Goal: Use online tool/utility: Utilize a website feature to perform a specific function

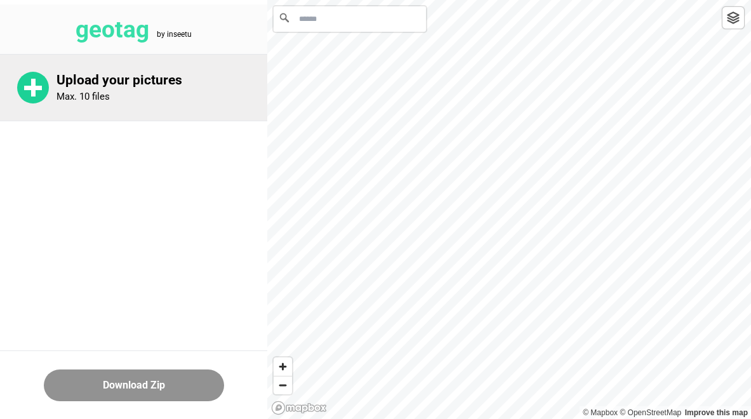
click at [169, 79] on p "Upload your pictures" at bounding box center [162, 80] width 211 height 16
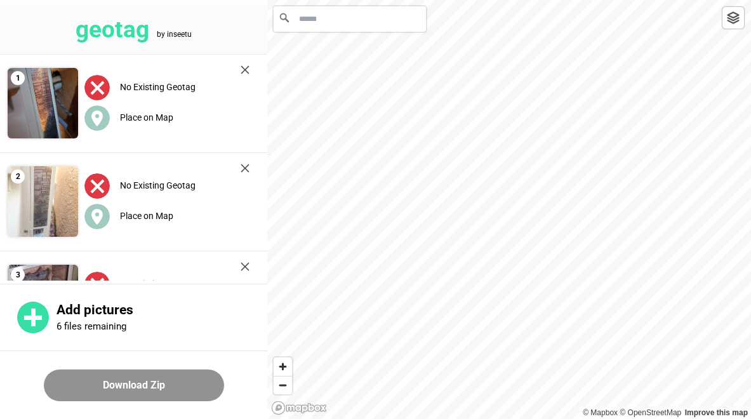
click at [412, 22] on input "Search" at bounding box center [350, 18] width 152 height 25
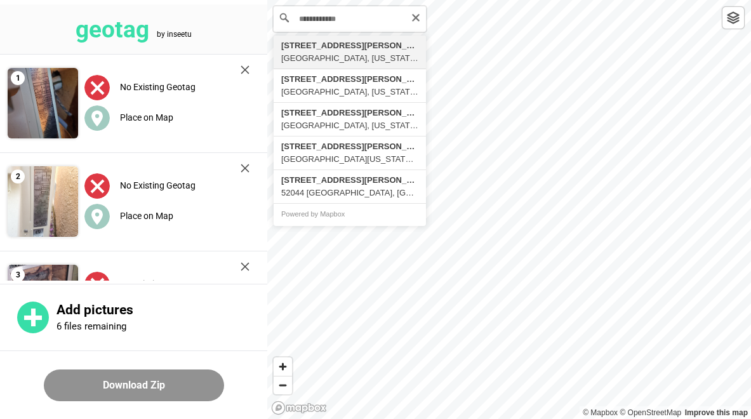
type input "**********"
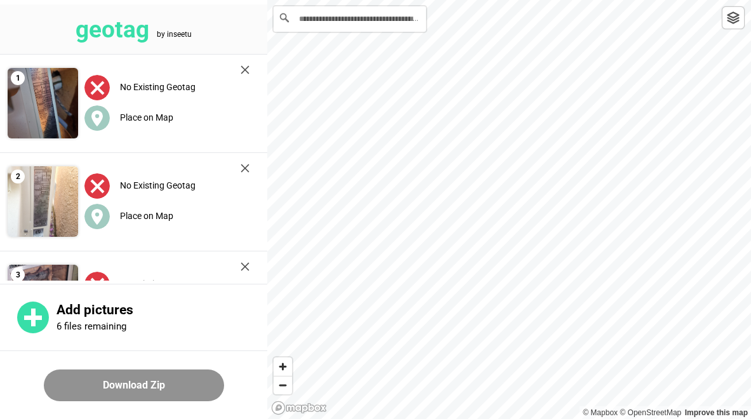
click at [97, 117] on circle at bounding box center [96, 117] width 25 height 25
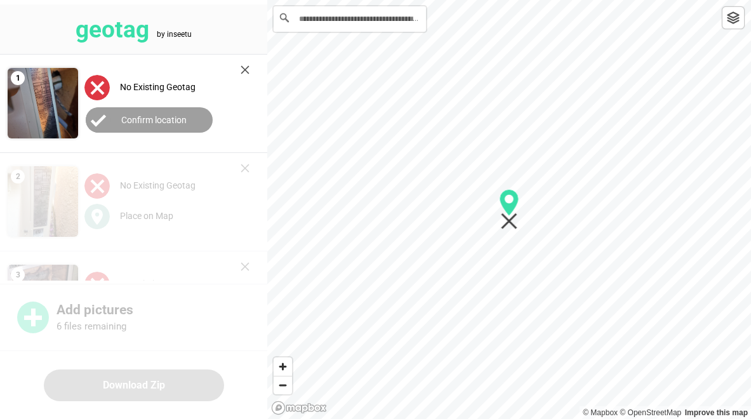
click at [120, 119] on button "Confirm location" at bounding box center [149, 119] width 127 height 25
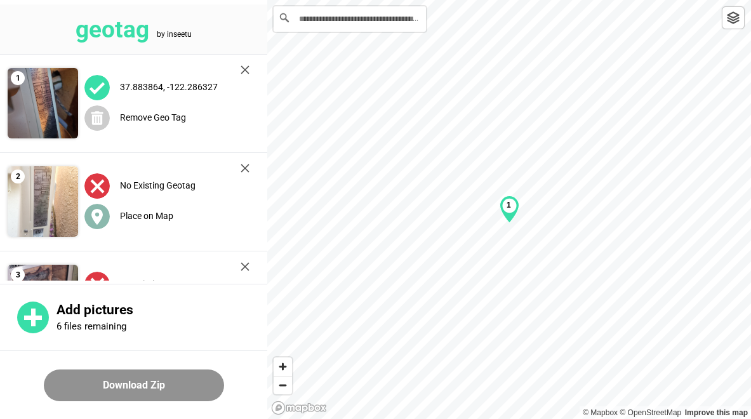
click at [90, 224] on circle at bounding box center [96, 216] width 25 height 25
click at [95, 307] on icon at bounding box center [96, 315] width 11 height 16
click at [99, 406] on icon at bounding box center [96, 414] width 11 height 16
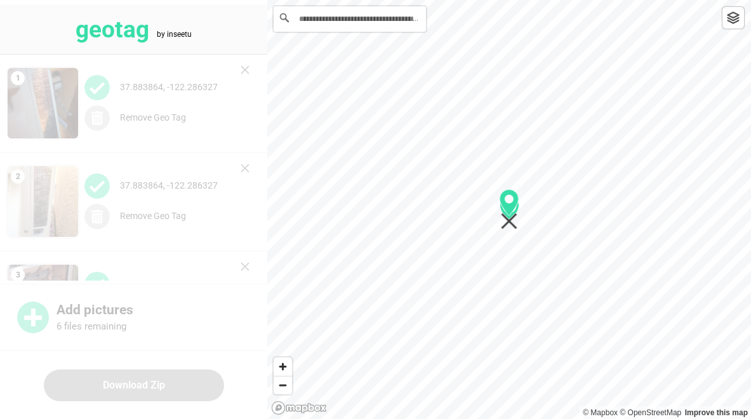
click at [128, 410] on label "Confirm location" at bounding box center [153, 415] width 65 height 10
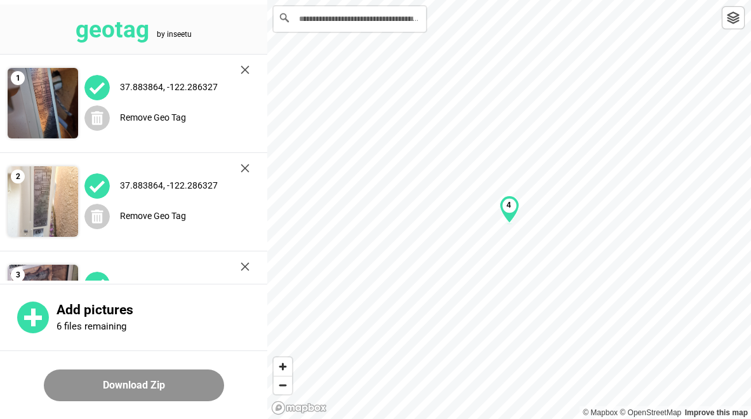
scroll to position [168, 0]
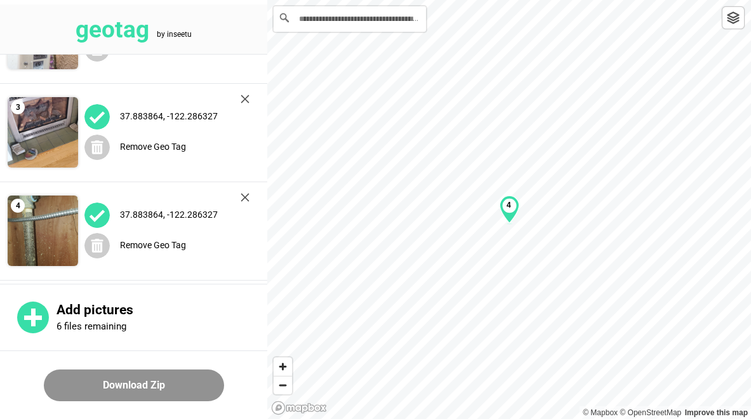
click at [130, 389] on button "Download Zip" at bounding box center [134, 386] width 180 height 32
